Goal: Task Accomplishment & Management: Manage account settings

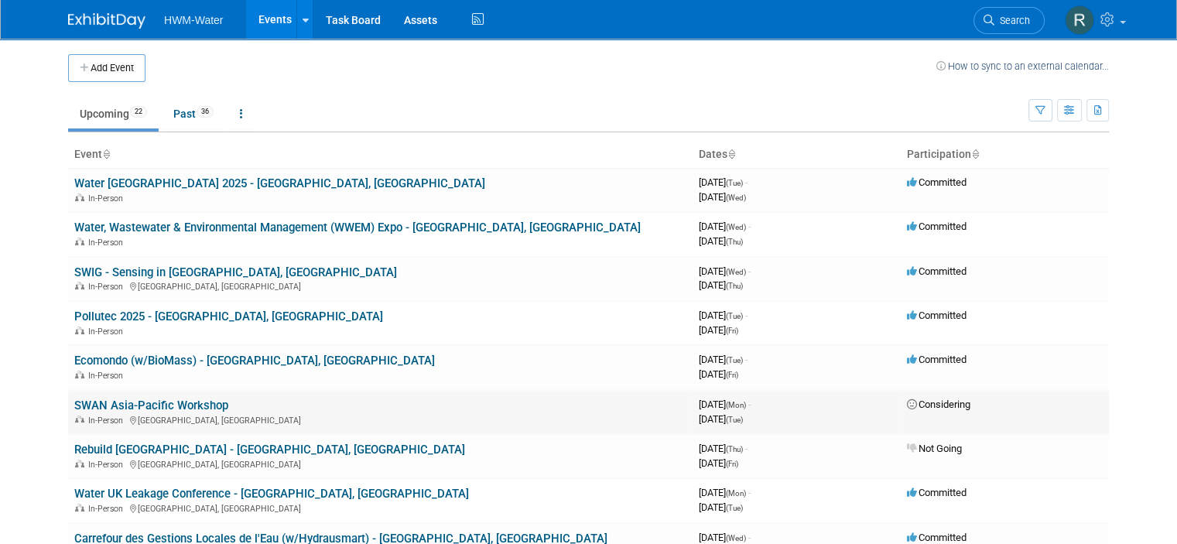
click at [152, 403] on link "SWAN Asia-Pacific Workshop" at bounding box center [151, 406] width 154 height 14
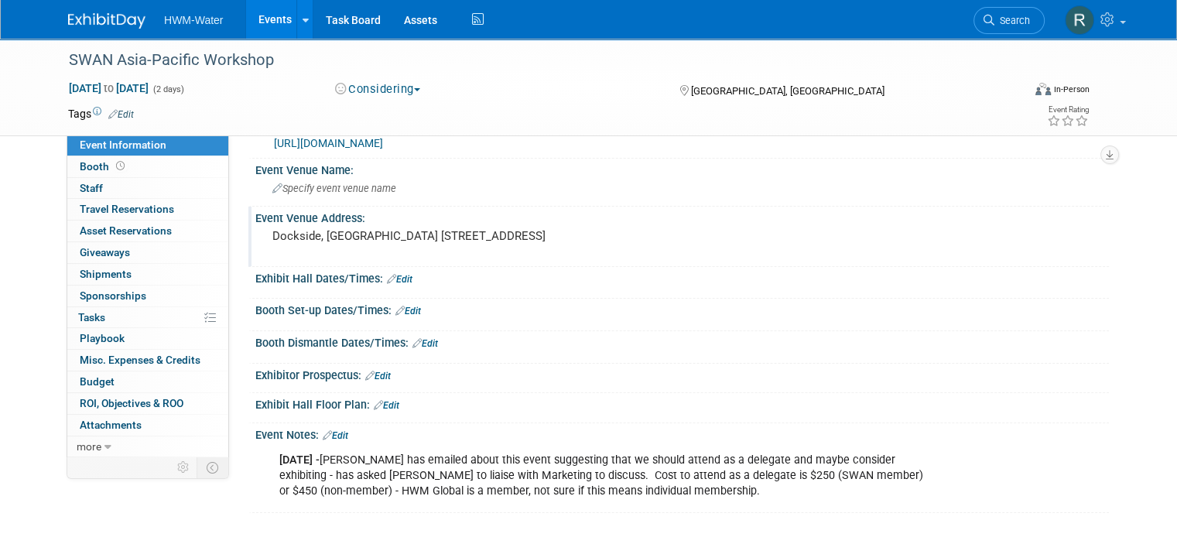
scroll to position [155, 0]
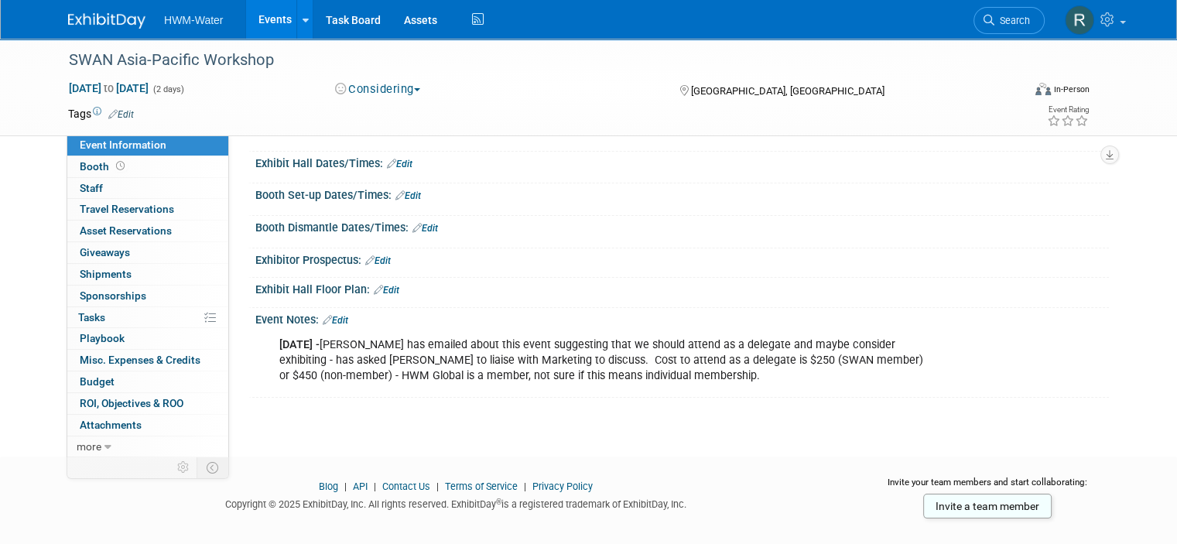
click at [329, 321] on link "Edit" at bounding box center [336, 320] width 26 height 11
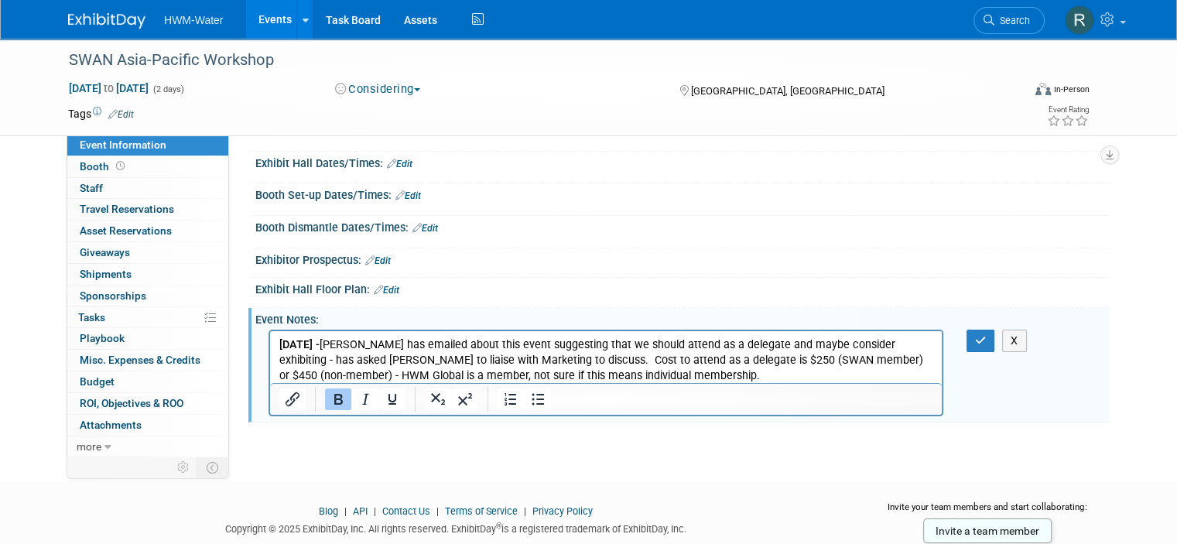
scroll to position [0, 0]
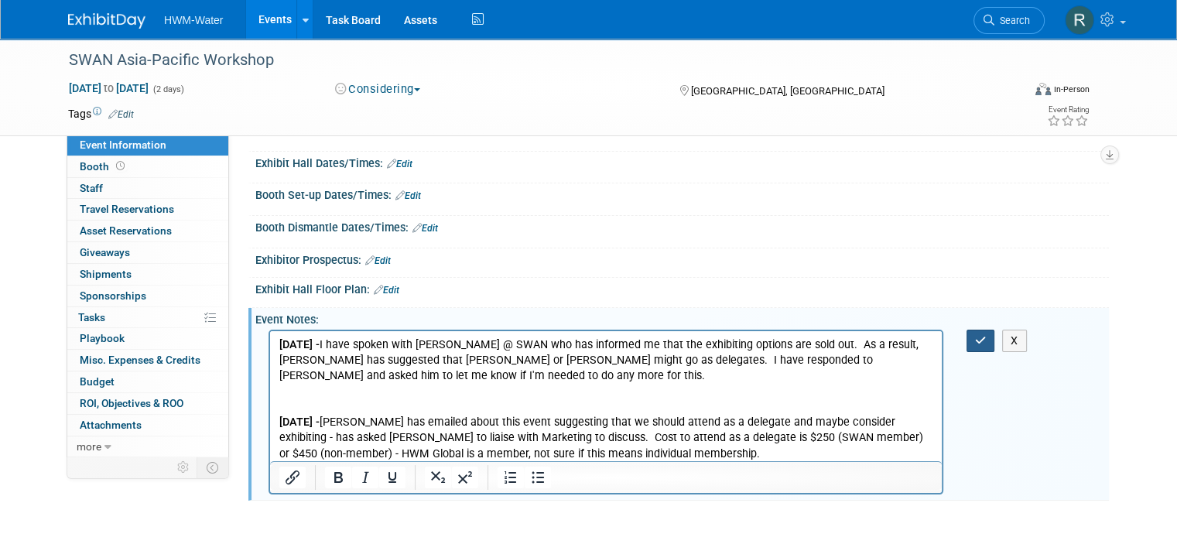
click at [995, 338] on button "button" at bounding box center [981, 341] width 29 height 22
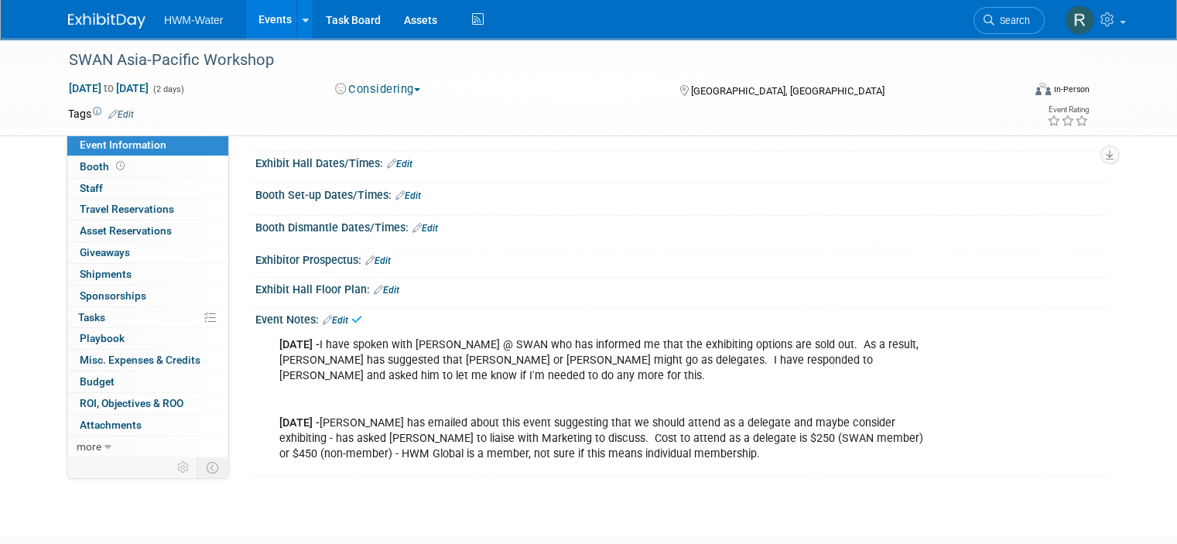
click at [397, 92] on button "Considering" at bounding box center [378, 89] width 97 height 16
click at [381, 155] on link "Not Going" at bounding box center [391, 158] width 122 height 22
